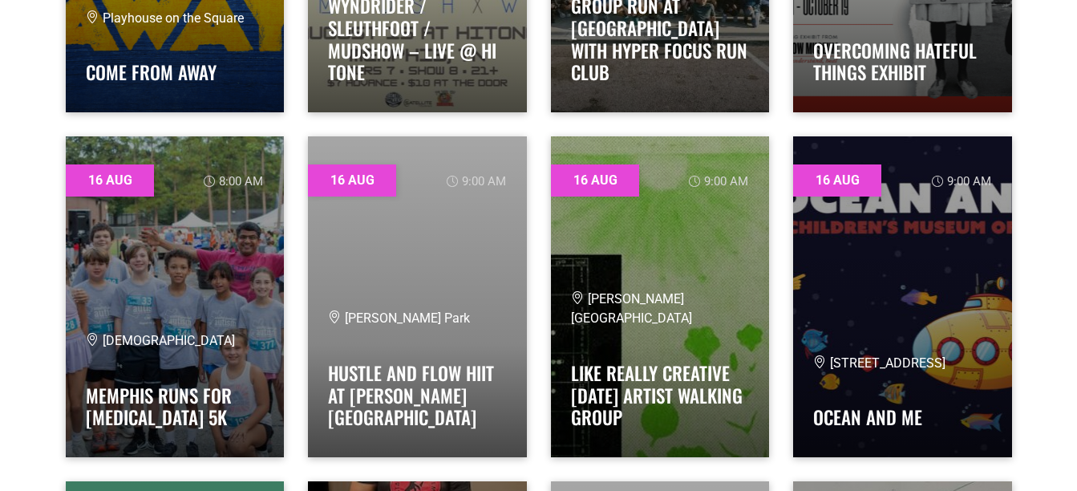
scroll to position [5996, 0]
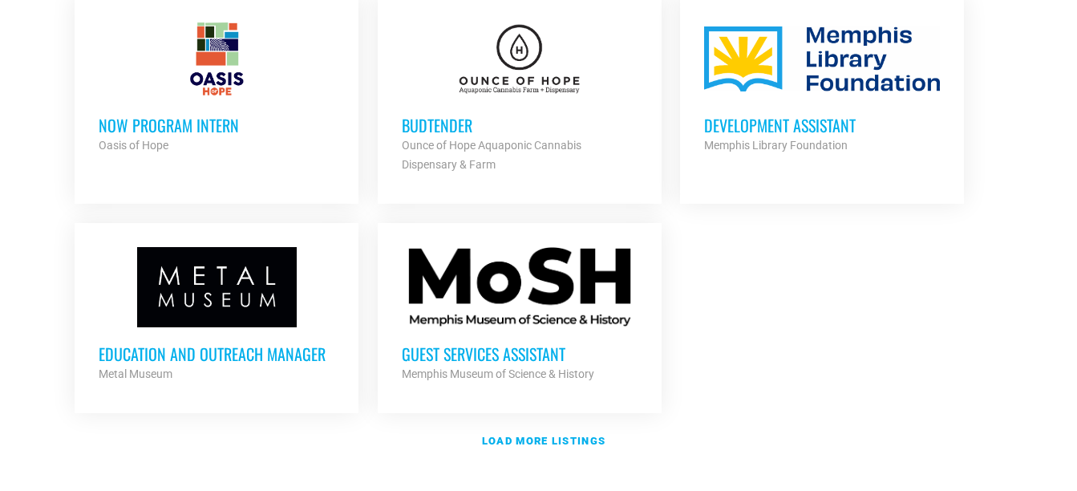
scroll to position [1869, 0]
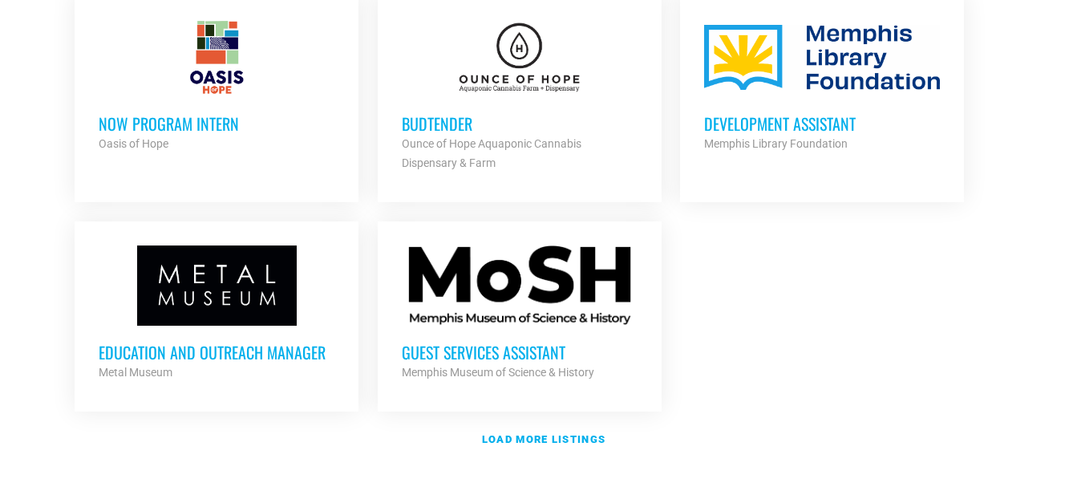
click at [521, 341] on h3 "Guest Services Assistant" at bounding box center [520, 351] width 236 height 21
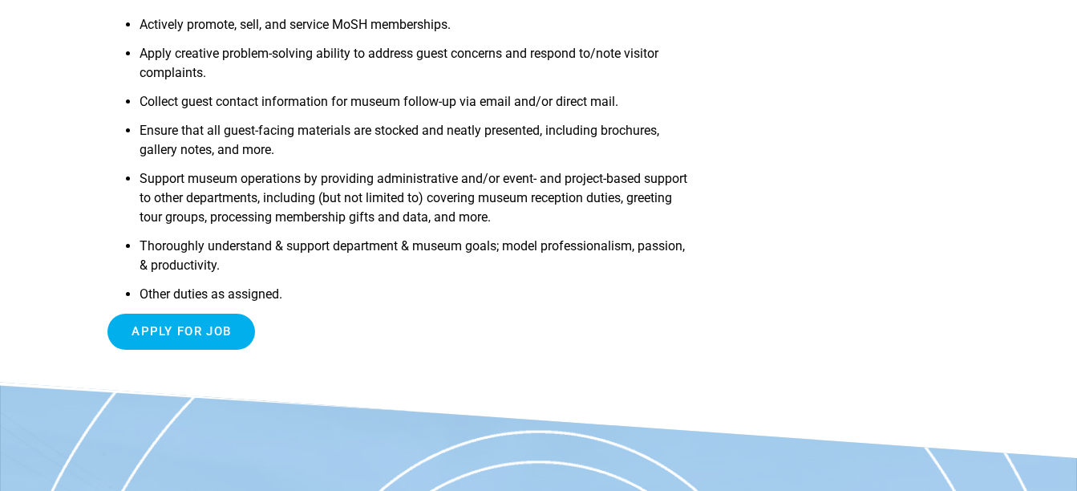
scroll to position [471, 0]
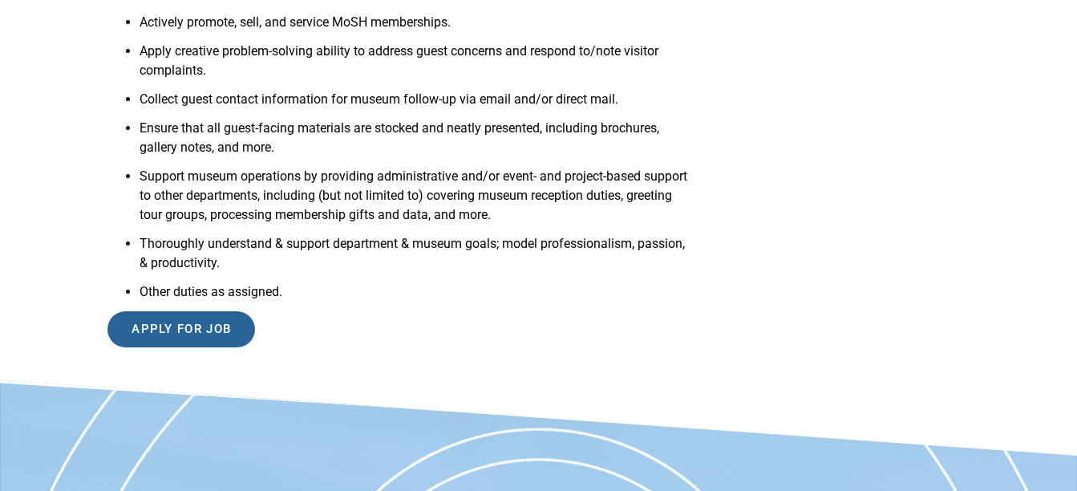
click at [200, 326] on input "Apply for job" at bounding box center [181, 329] width 148 height 36
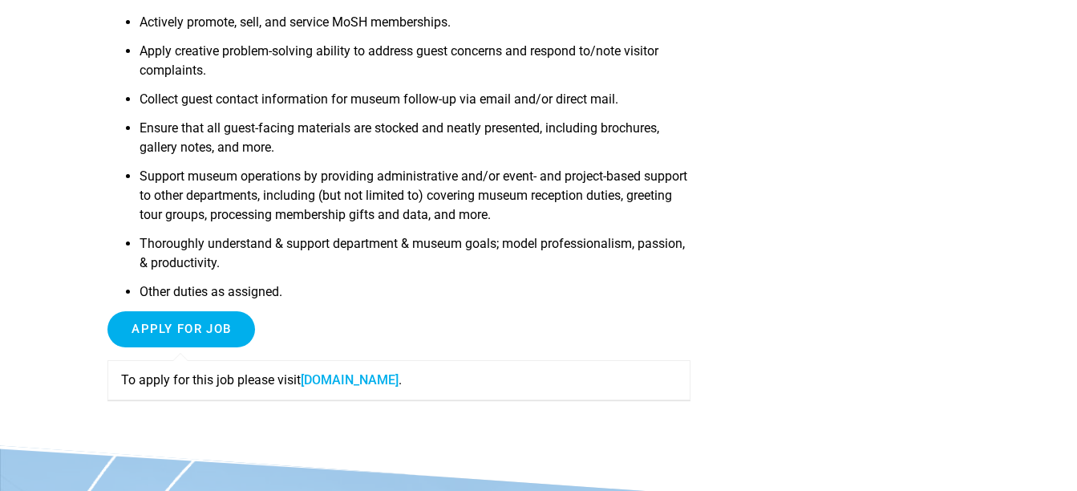
click at [180, 301] on li "Other duties as assigned." at bounding box center [414, 296] width 551 height 29
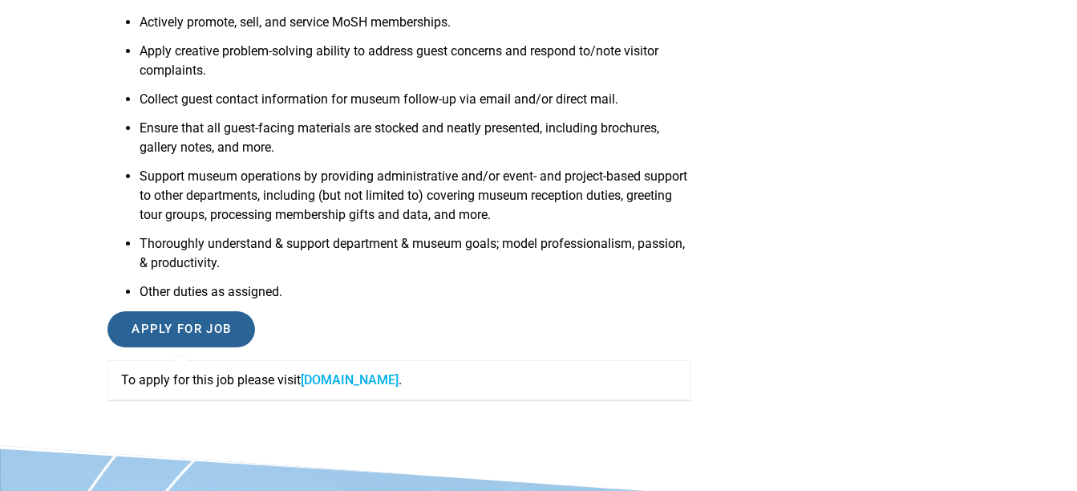
click at [178, 333] on input "Apply for job" at bounding box center [181, 329] width 148 height 36
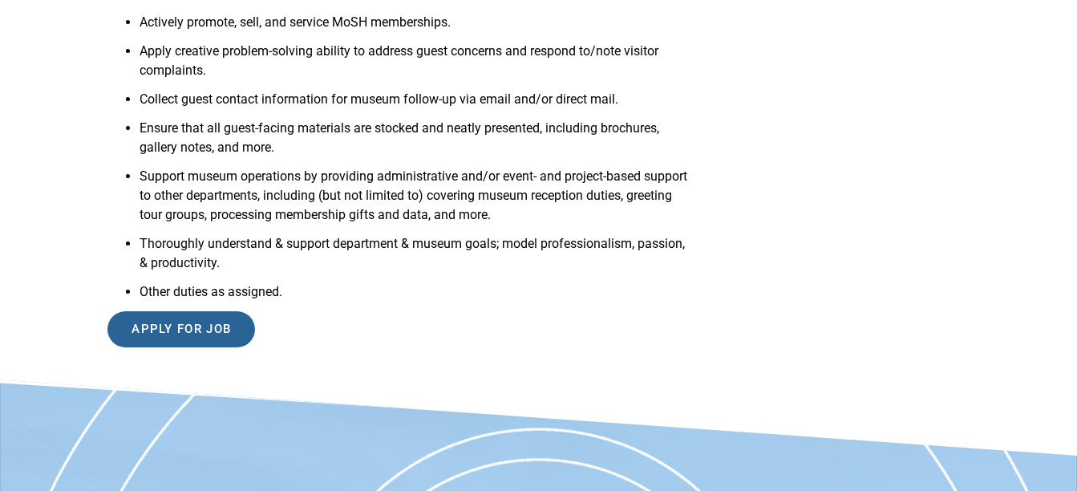
click at [175, 320] on input "Apply for job" at bounding box center [181, 329] width 148 height 36
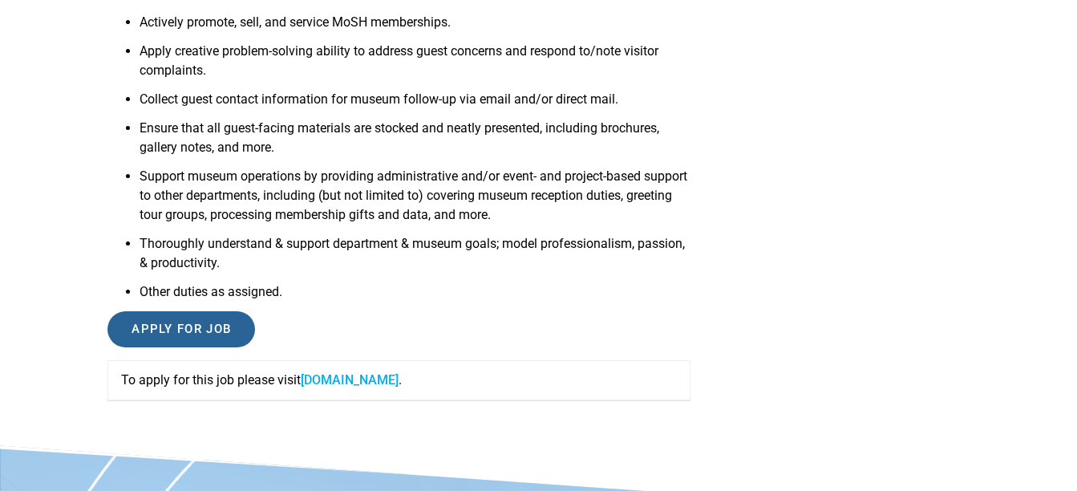
click at [175, 320] on input "Apply for job" at bounding box center [181, 329] width 148 height 36
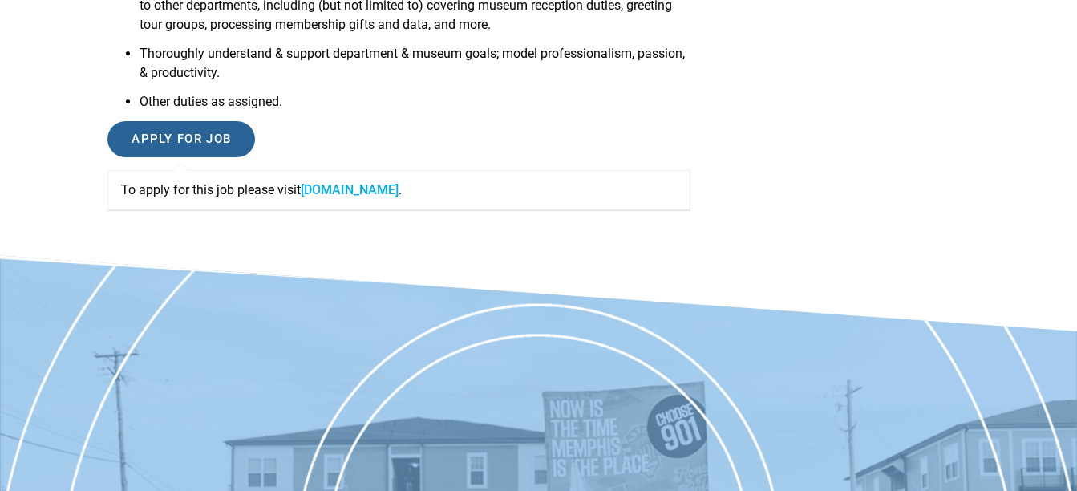
scroll to position [661, 0]
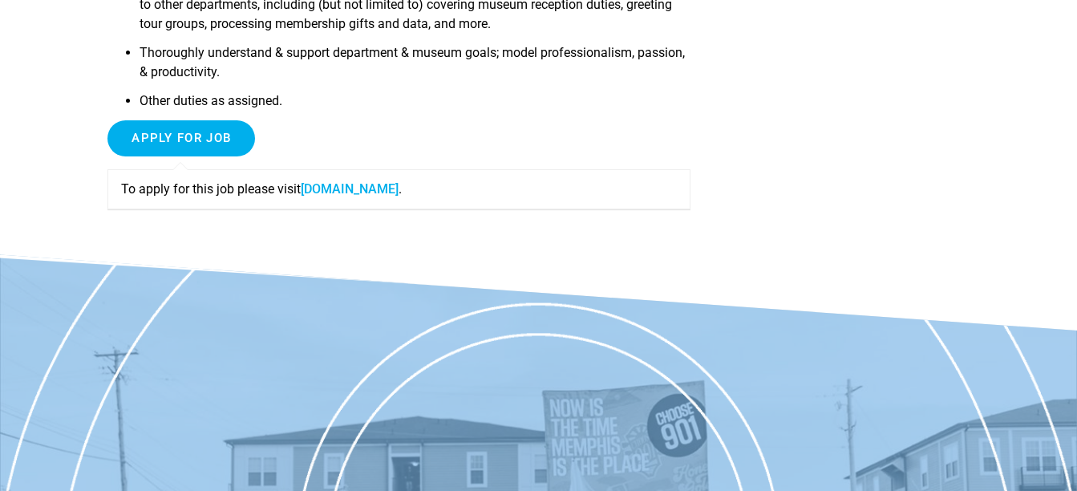
click at [373, 189] on link "moshmemphis.com" at bounding box center [350, 188] width 98 height 15
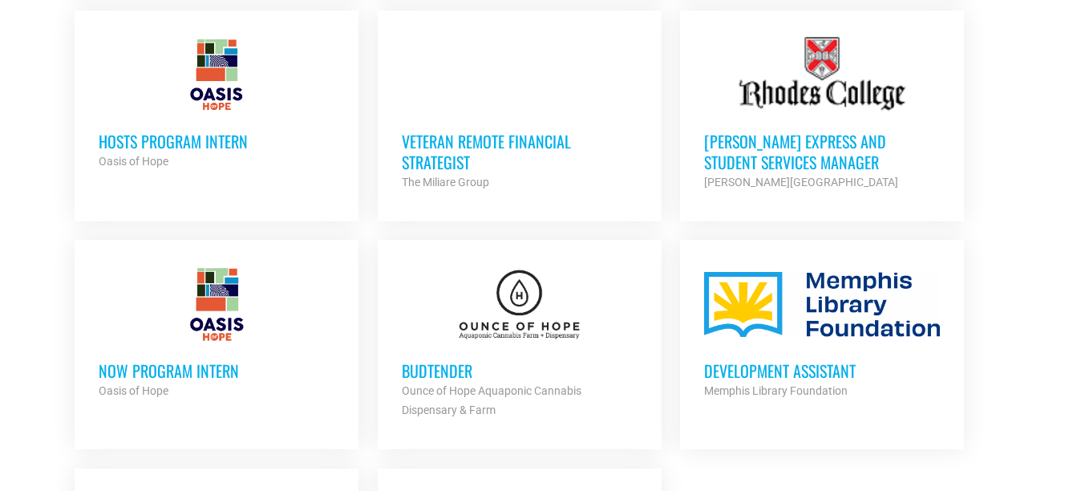
scroll to position [1624, 0]
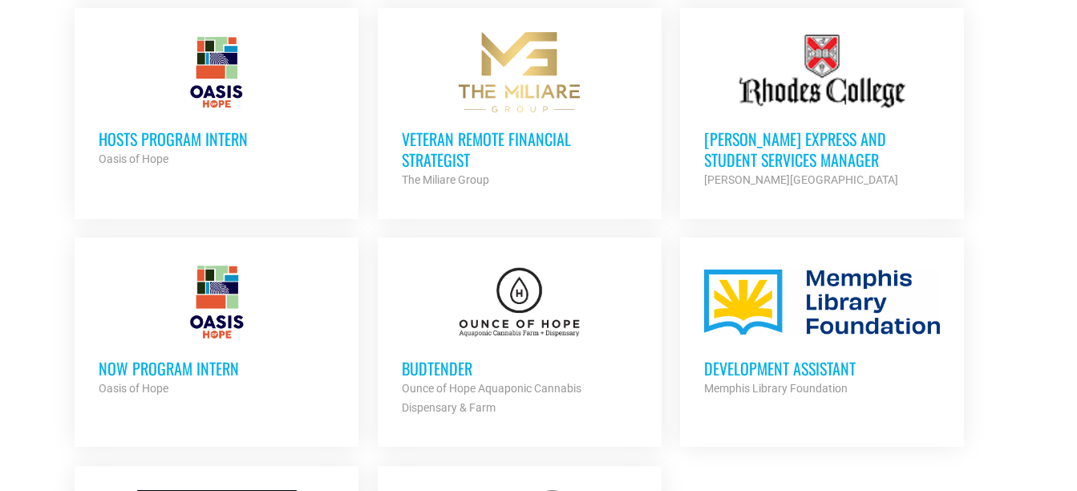
click at [443, 358] on h3 "Budtender" at bounding box center [520, 368] width 236 height 21
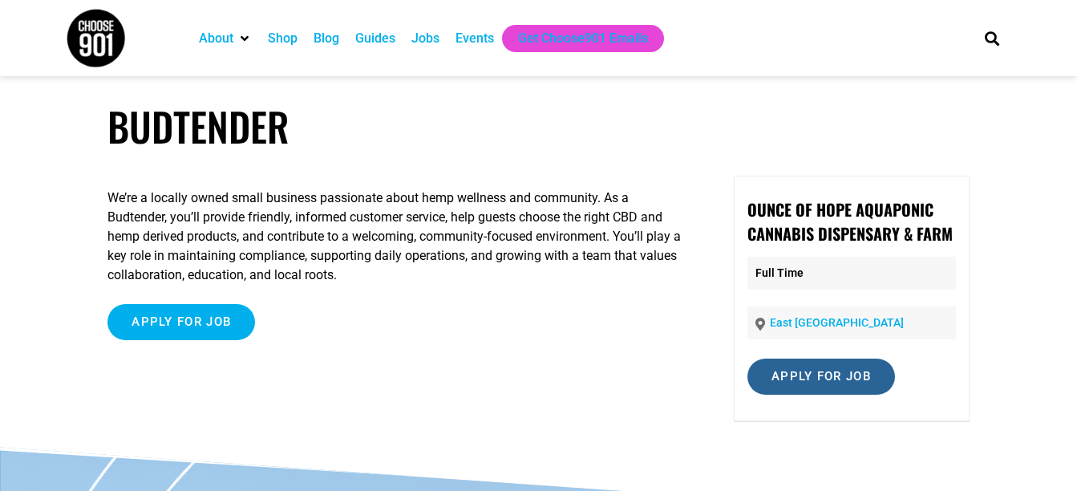
click at [797, 382] on input "Apply for job" at bounding box center [821, 376] width 148 height 36
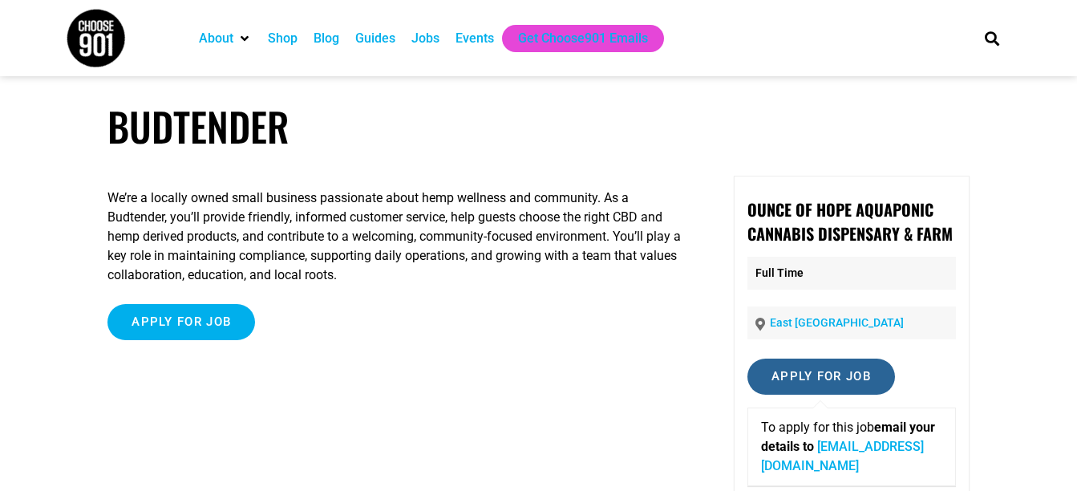
click at [808, 369] on input "Apply for job" at bounding box center [821, 376] width 148 height 36
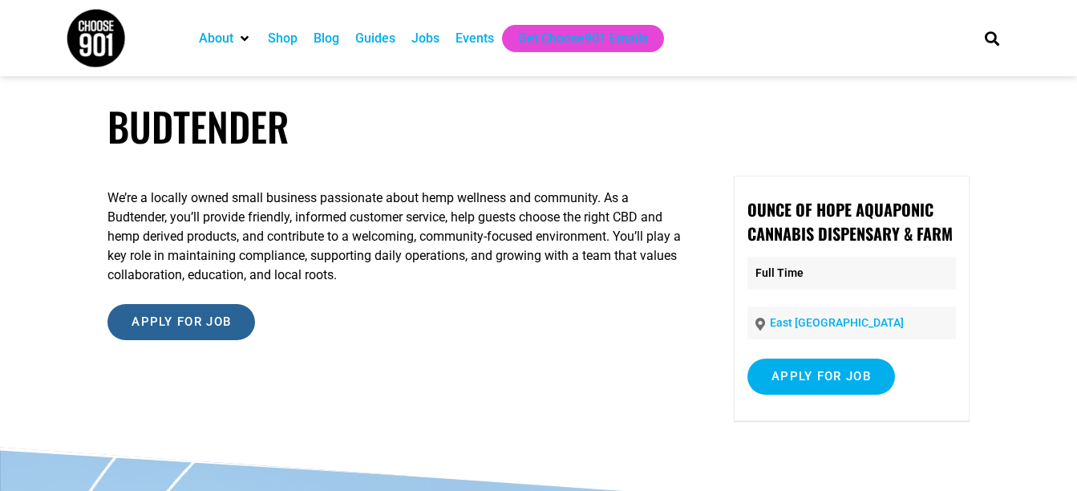
click at [167, 317] on input "Apply for job" at bounding box center [181, 322] width 148 height 36
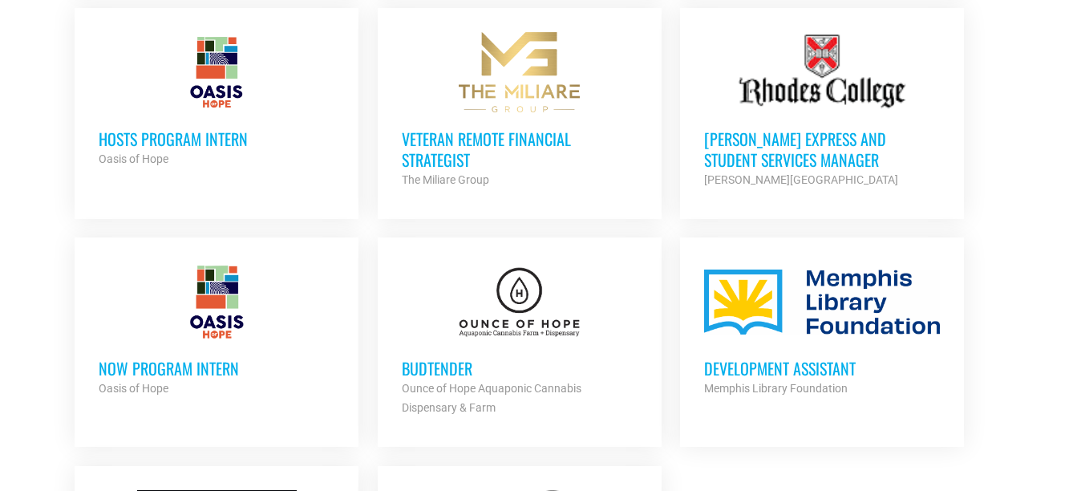
scroll to position [1872, 0]
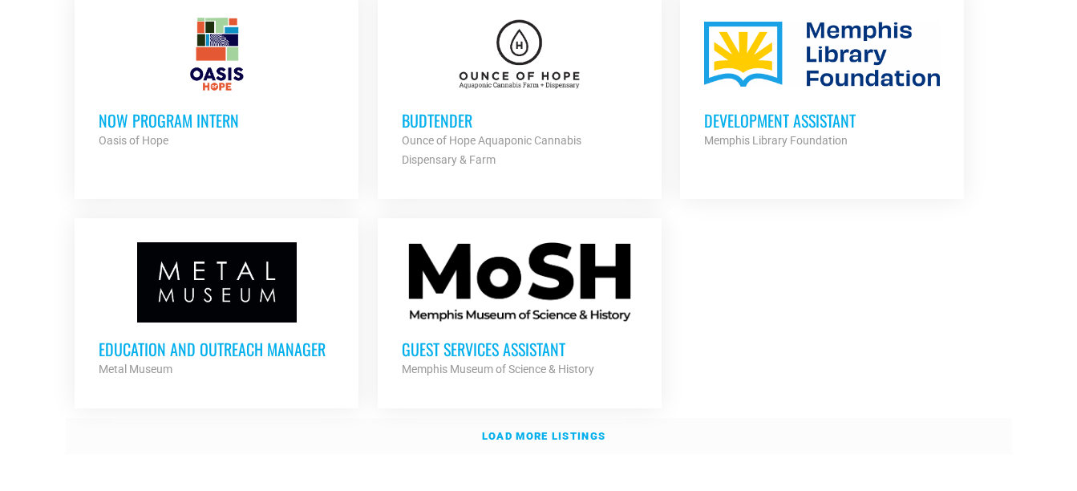
click at [512, 430] on strong "Load more listings" at bounding box center [543, 436] width 123 height 12
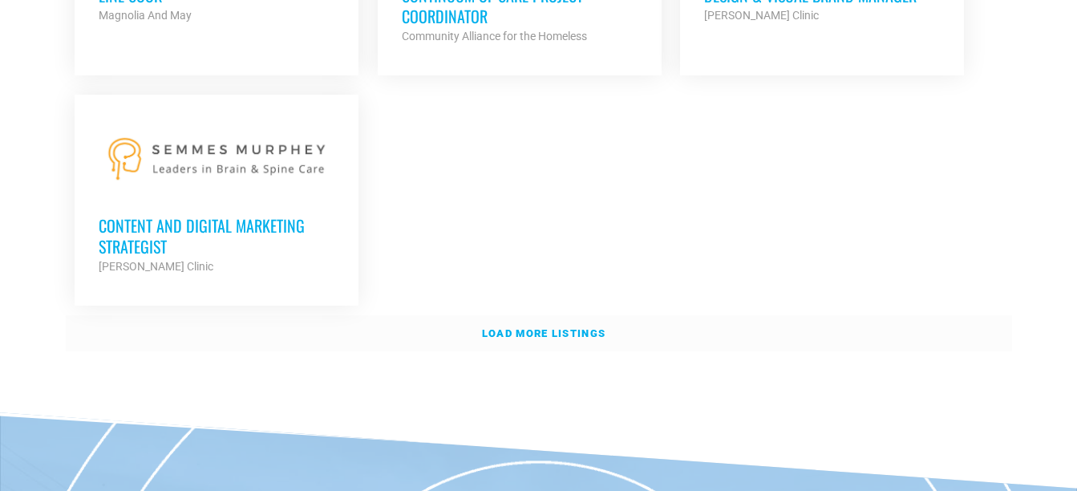
scroll to position [3640, 0]
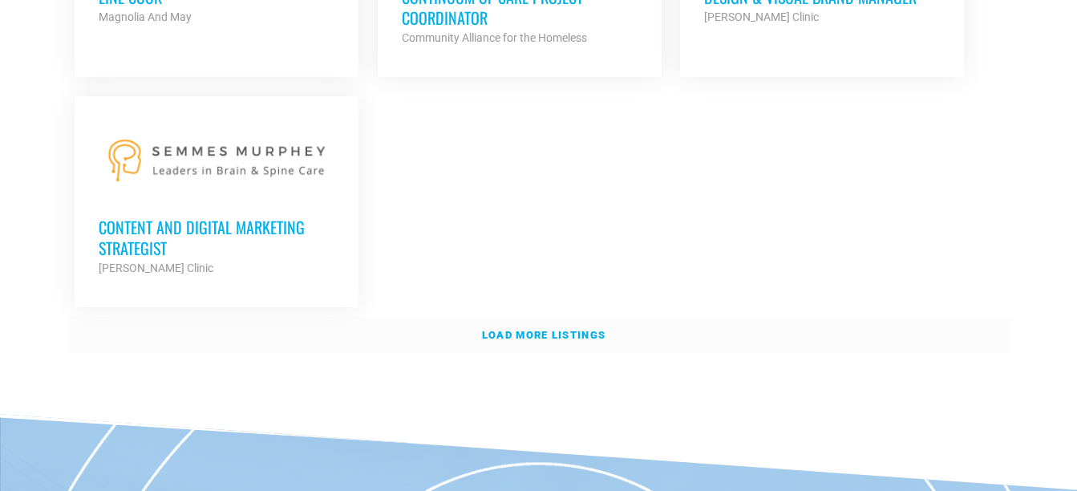
click at [504, 329] on strong "Load more listings" at bounding box center [543, 335] width 123 height 12
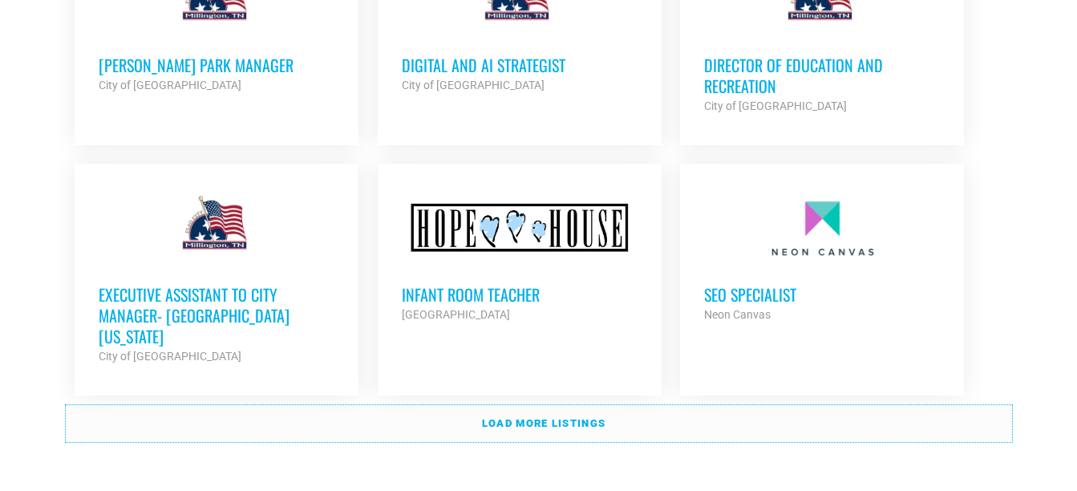
scroll to position [5030, 0]
